Goal: Find specific page/section: Find specific page/section

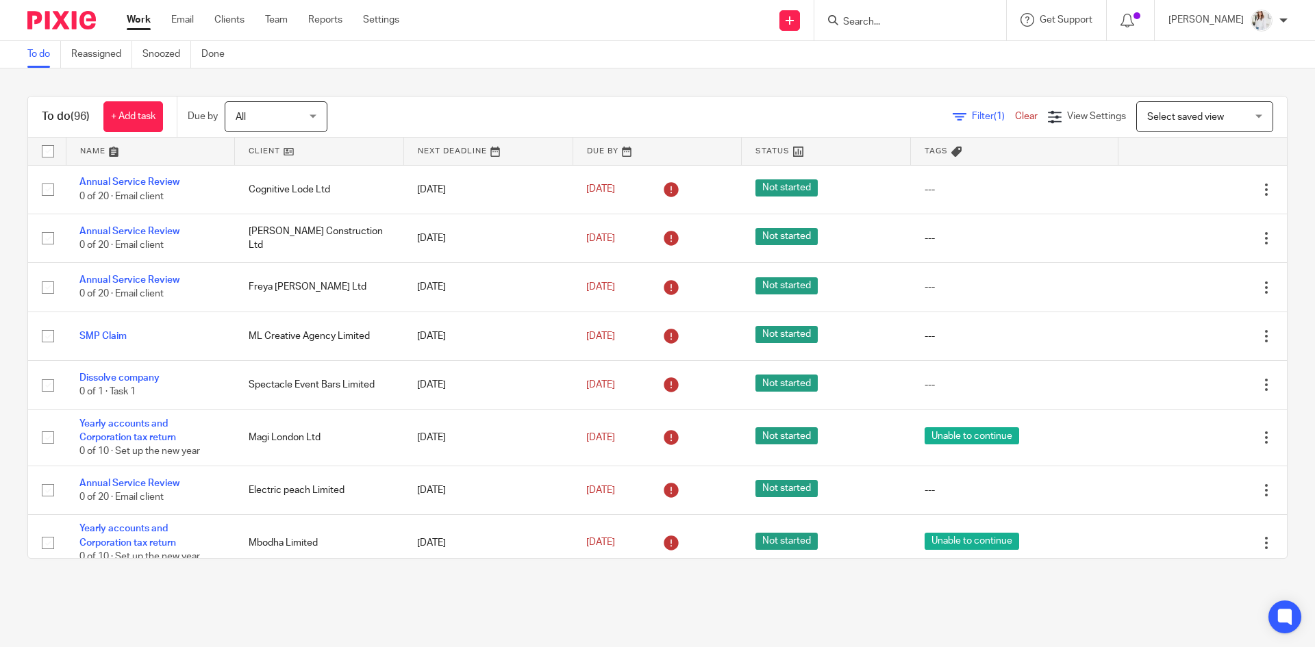
click at [910, 22] on input "Search" at bounding box center [903, 22] width 123 height 12
type input "rts"
click at [932, 59] on link at bounding box center [954, 59] width 231 height 32
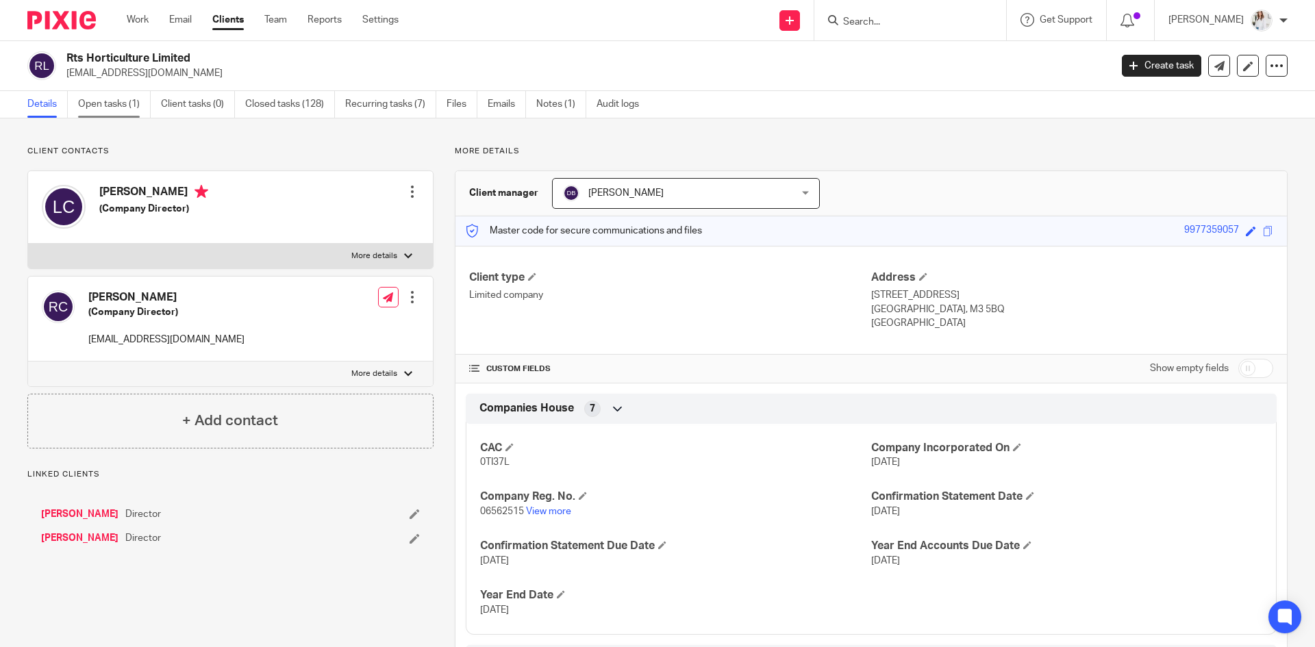
click at [134, 110] on link "Open tasks (1)" at bounding box center [114, 104] width 73 height 27
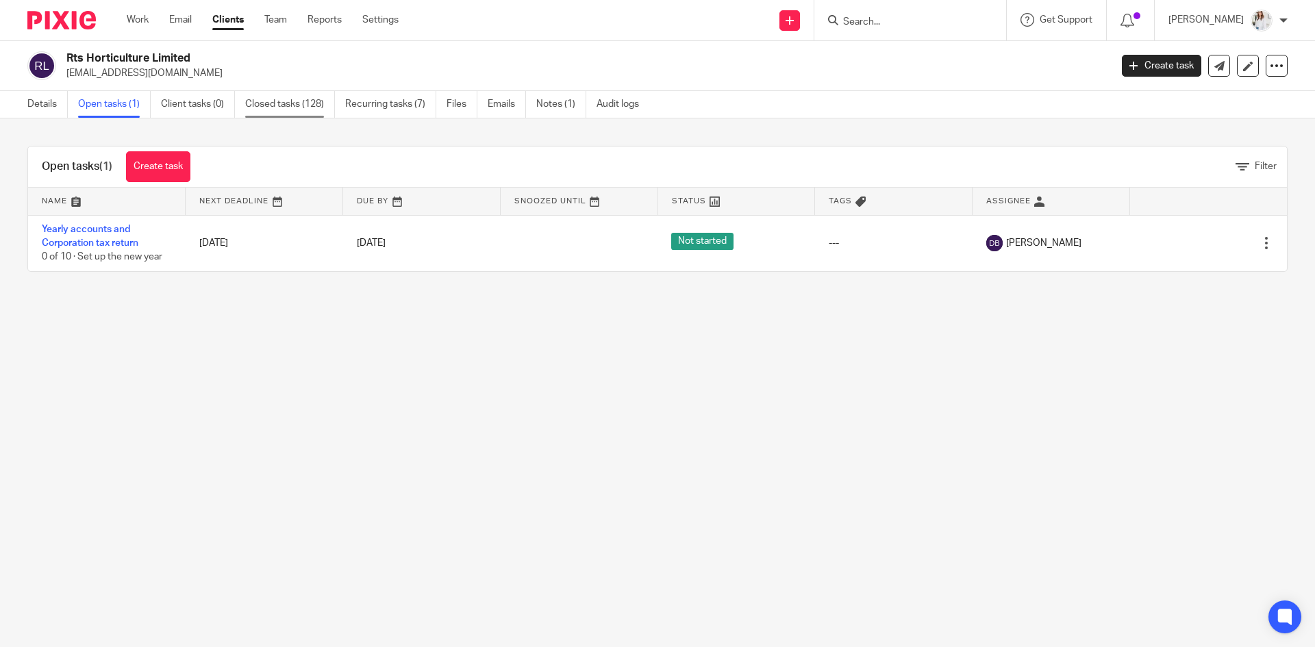
click at [273, 105] on link "Closed tasks (128)" at bounding box center [290, 104] width 90 height 27
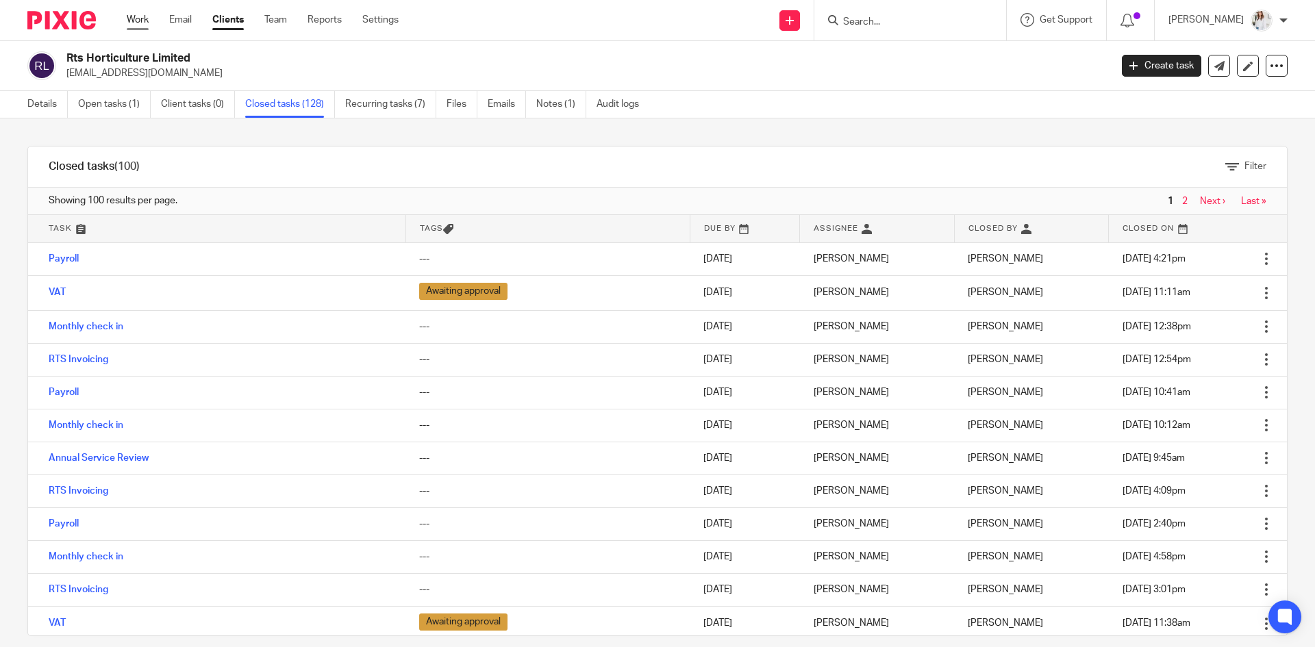
click at [136, 23] on link "Work" at bounding box center [138, 20] width 22 height 14
